Goal: Obtain resource: Download file/media

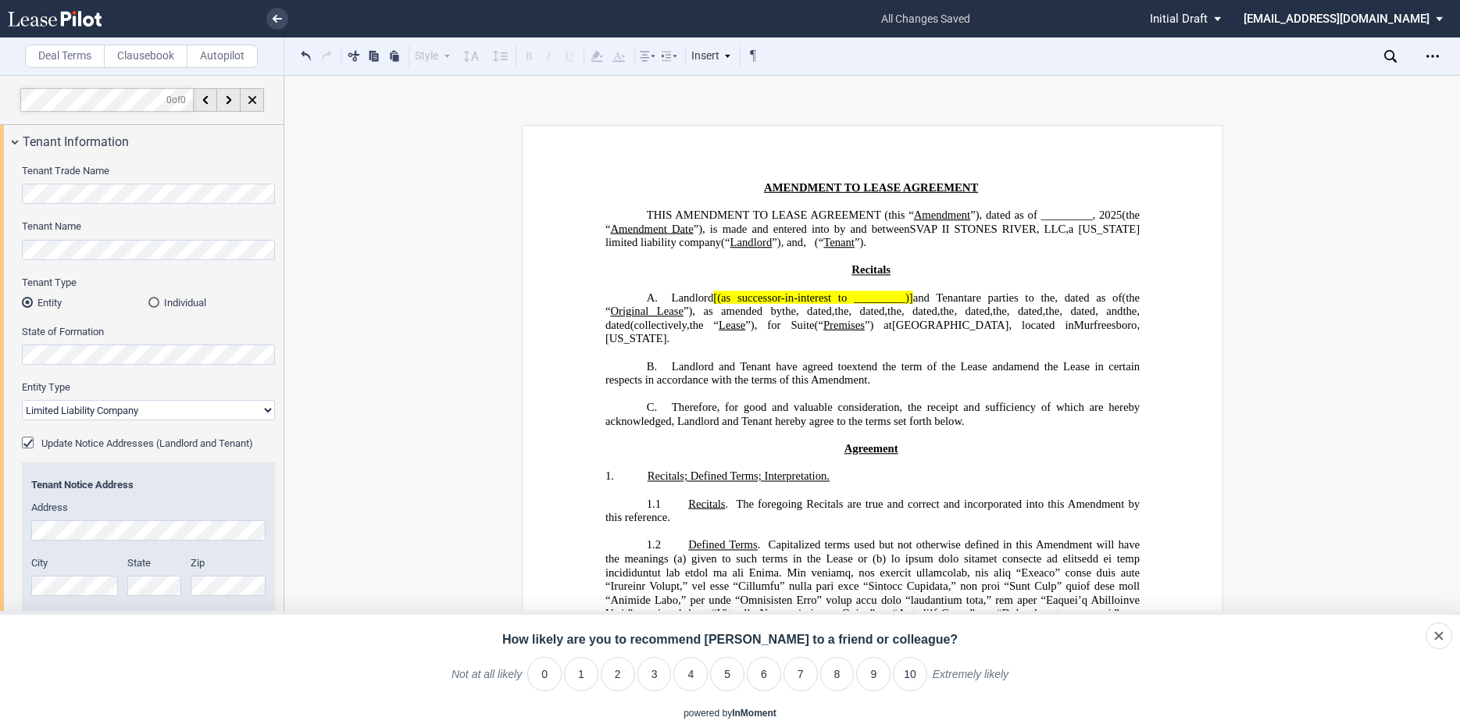
select select "limited liability company"
select select "number:3"
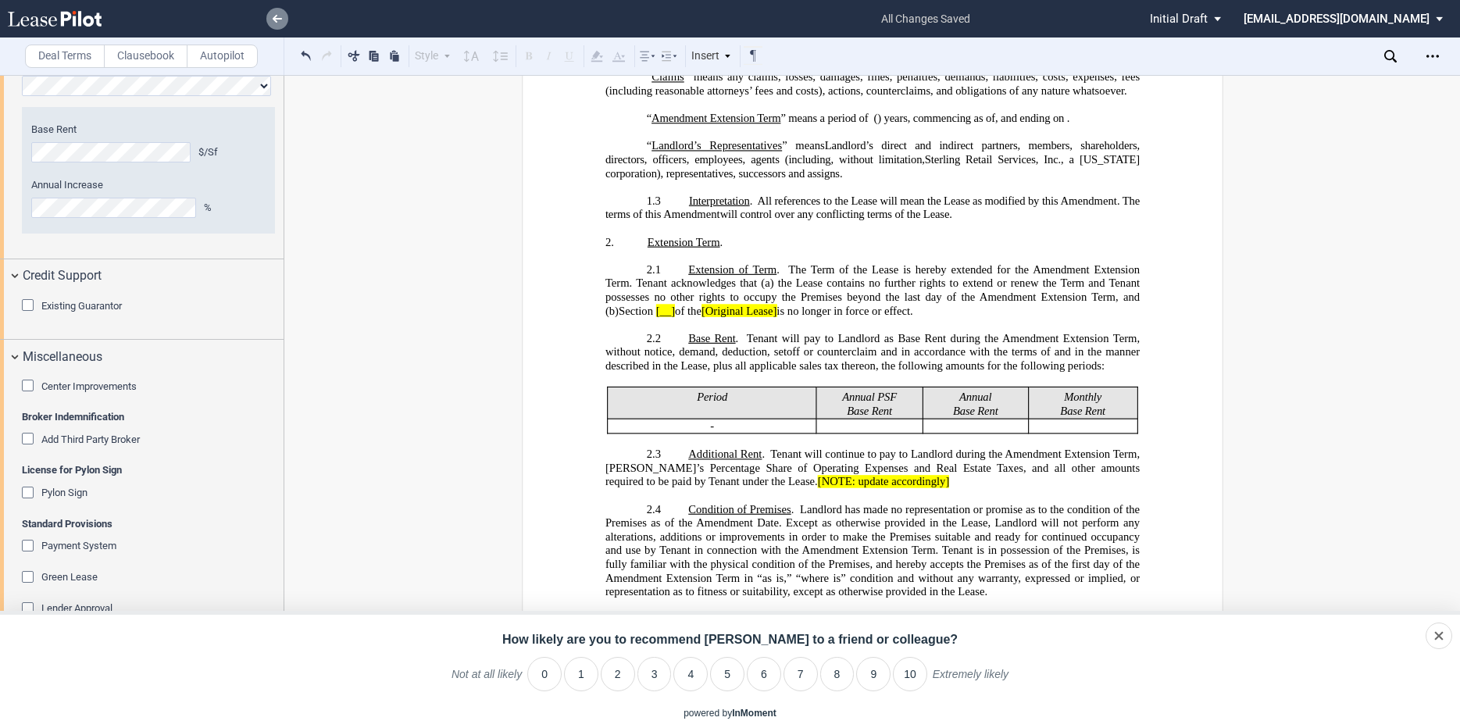
click at [273, 17] on icon at bounding box center [277, 19] width 9 height 8
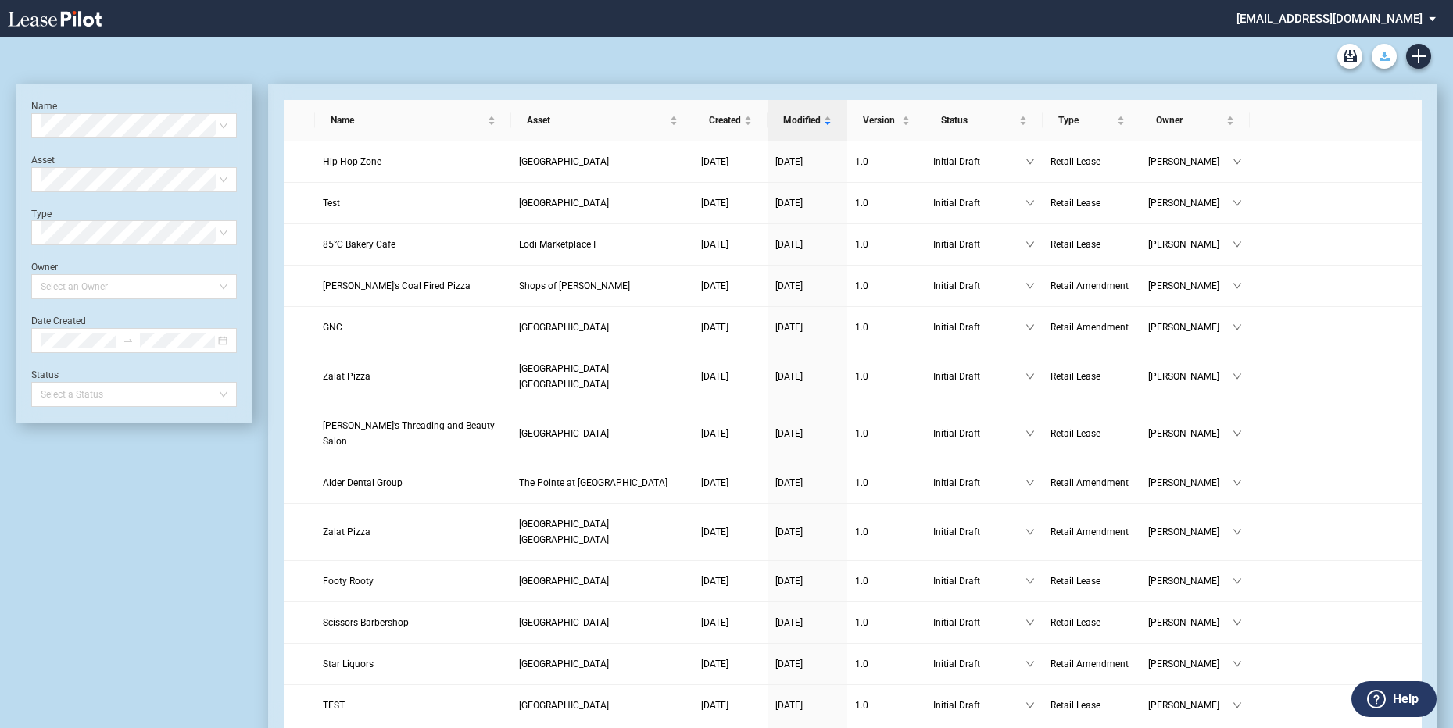
click at [1388, 54] on icon "Download Blank Form" at bounding box center [1384, 56] width 10 height 9
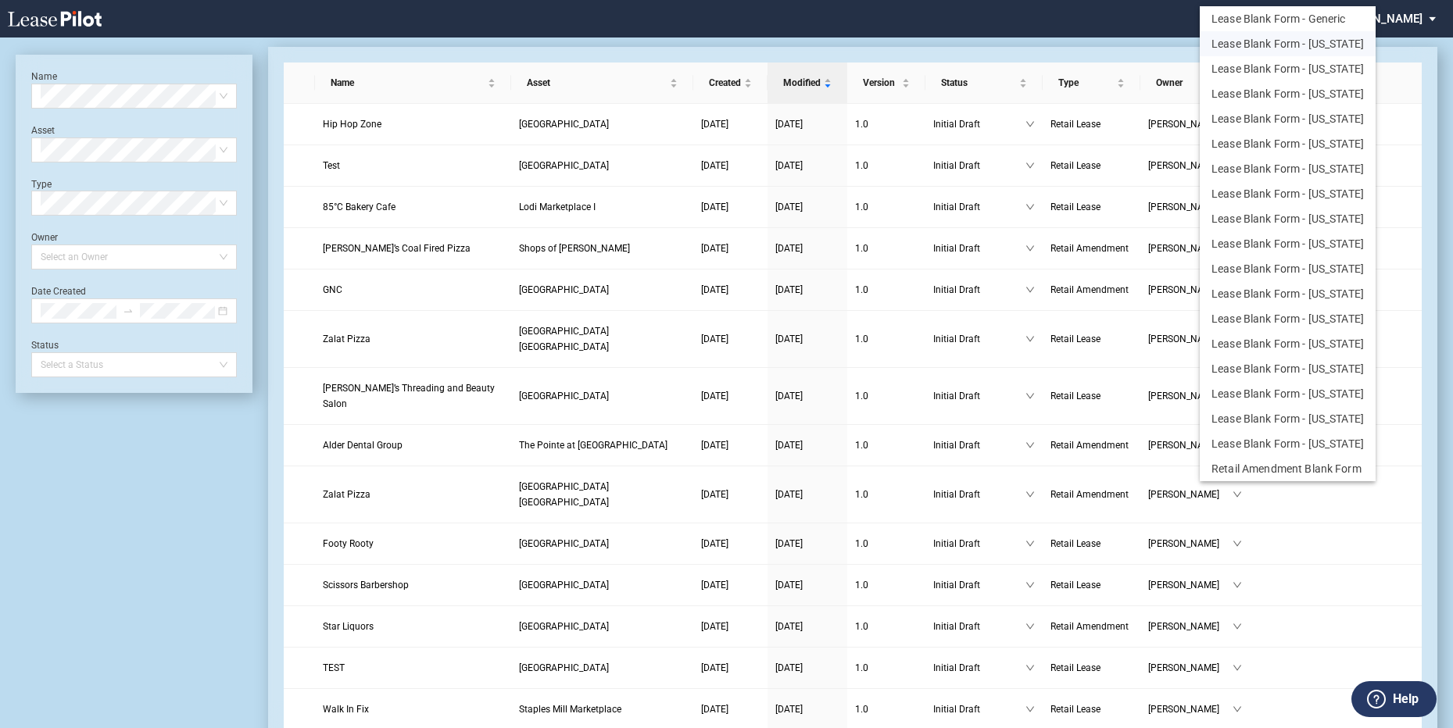
click at [1288, 41] on button "Lease Blank Form - Virginia" at bounding box center [1287, 43] width 176 height 25
